Goal: Task Accomplishment & Management: Manage account settings

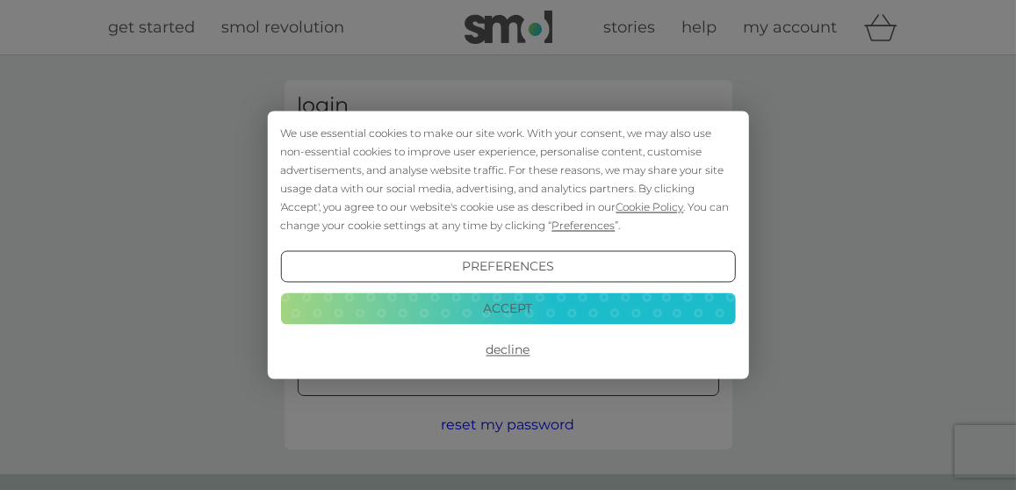
click at [522, 320] on button "Accept" at bounding box center [507, 308] width 455 height 32
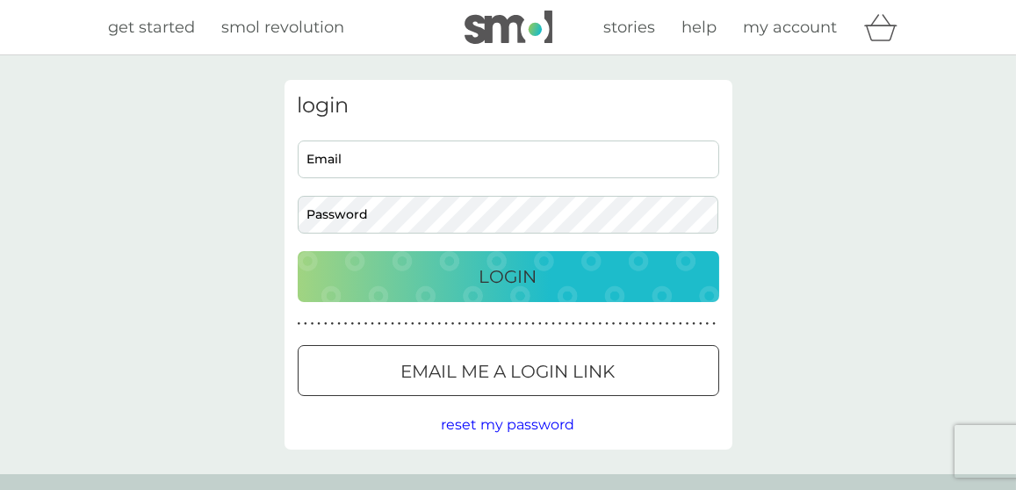
click at [377, 163] on input "Email" at bounding box center [508, 159] width 421 height 38
type input "[PERSON_NAME][EMAIL_ADDRESS][DOMAIN_NAME]"
click at [298, 251] on button "Login" at bounding box center [508, 276] width 421 height 51
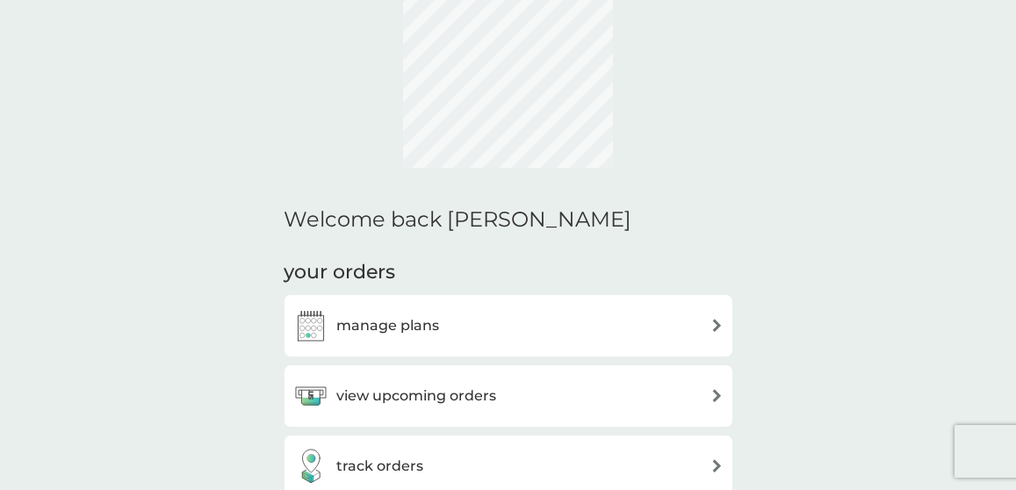
scroll to position [139, 0]
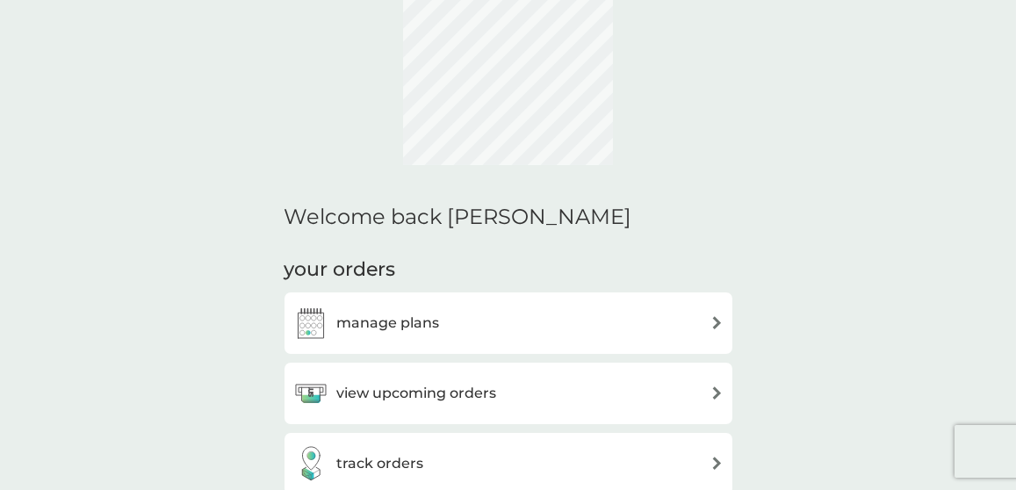
click at [708, 392] on div "view upcoming orders" at bounding box center [508, 393] width 430 height 35
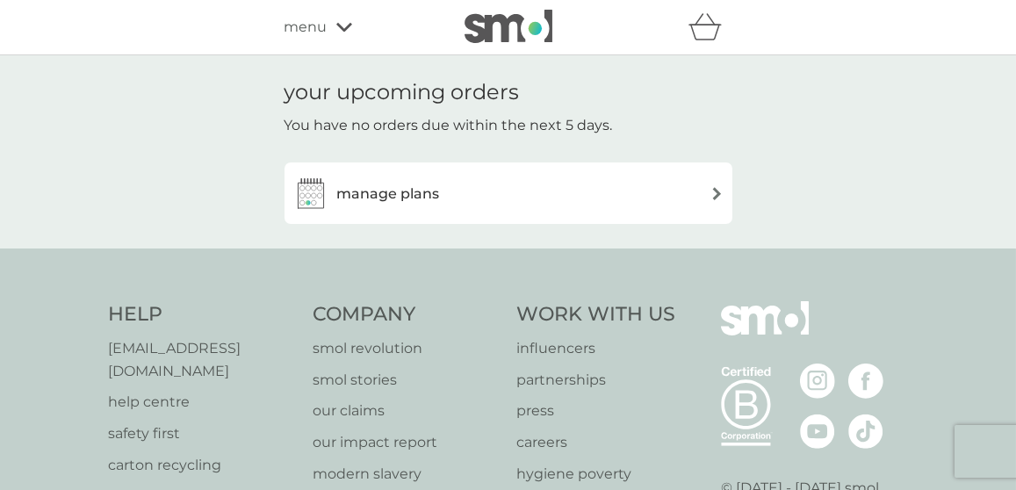
click at [716, 190] on img at bounding box center [716, 193] width 13 height 13
